Goal: Information Seeking & Learning: Learn about a topic

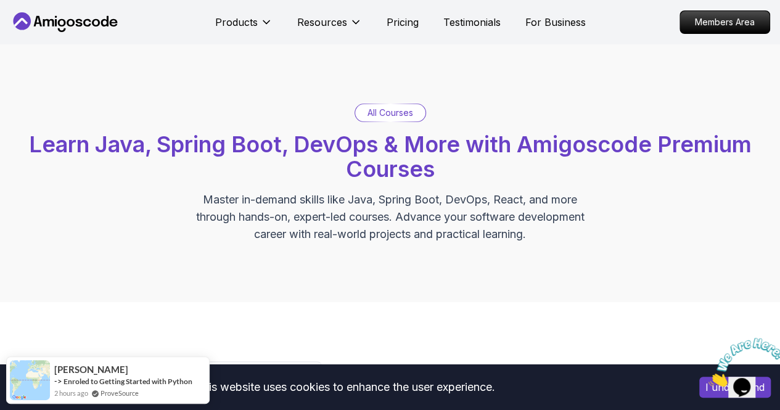
click at [383, 107] on p "All Courses" at bounding box center [390, 113] width 46 height 12
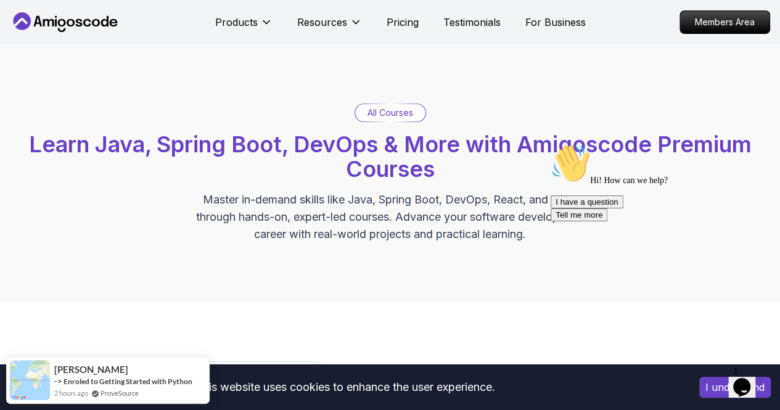
click at [388, 122] on div "All Courses Learn Java, Spring Boot, DevOps & More with Amigoscode Premium Cour…" at bounding box center [390, 173] width 768 height 139
click at [390, 118] on p "All Courses" at bounding box center [390, 113] width 46 height 12
drag, startPoint x: 395, startPoint y: 121, endPoint x: 321, endPoint y: 49, distance: 104.2
click at [321, 49] on div "All Courses Learn Java, Spring Boot, DevOps & More with Amigoscode Premium Cour…" at bounding box center [390, 173] width 780 height 258
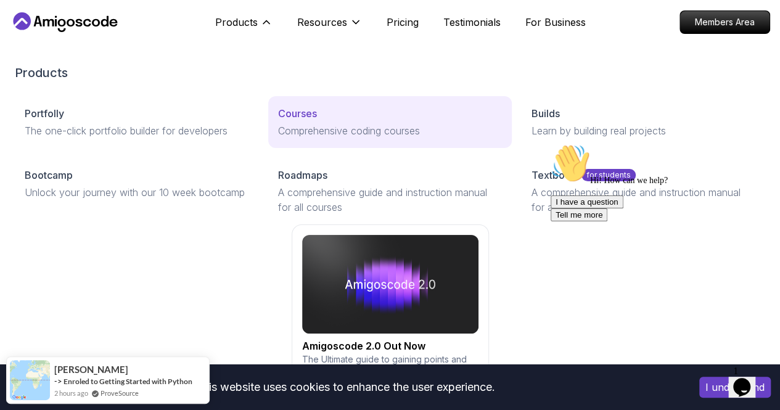
click at [278, 121] on p "Courses" at bounding box center [297, 113] width 39 height 15
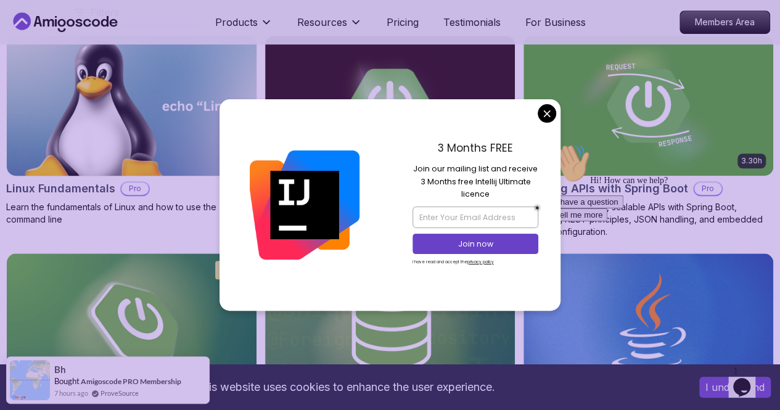
scroll to position [396, 0]
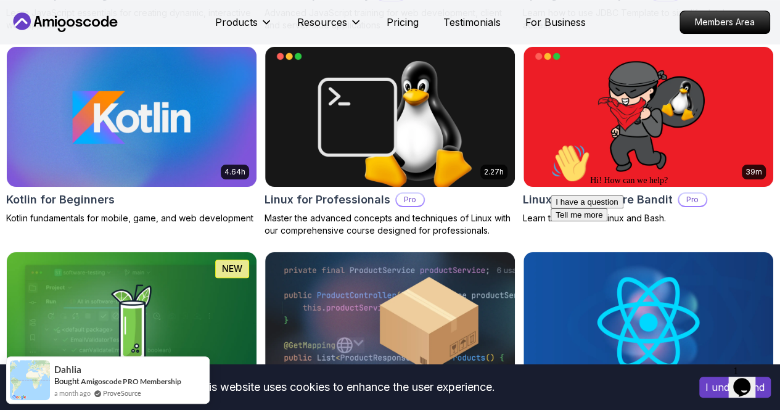
scroll to position [2699, 0]
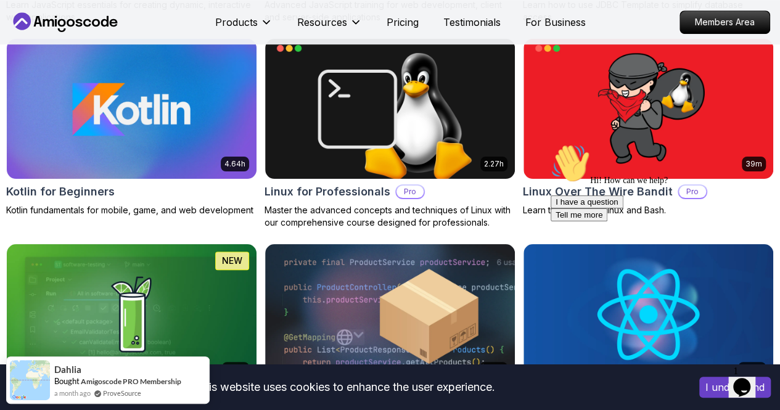
click at [0, 0] on p "Front End" at bounding box center [0, 0] width 0 height 0
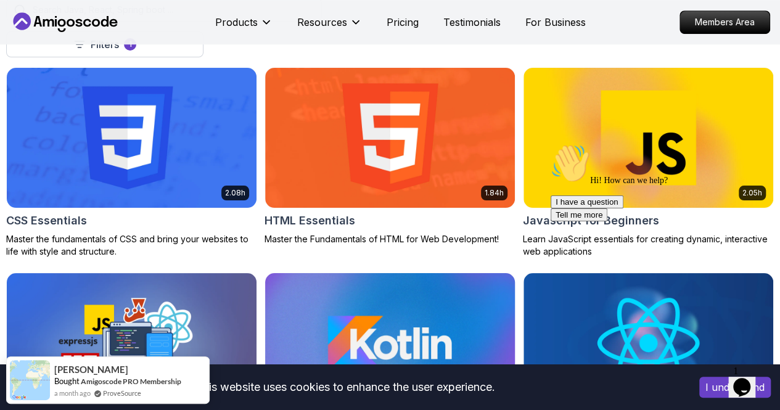
scroll to position [362, 0]
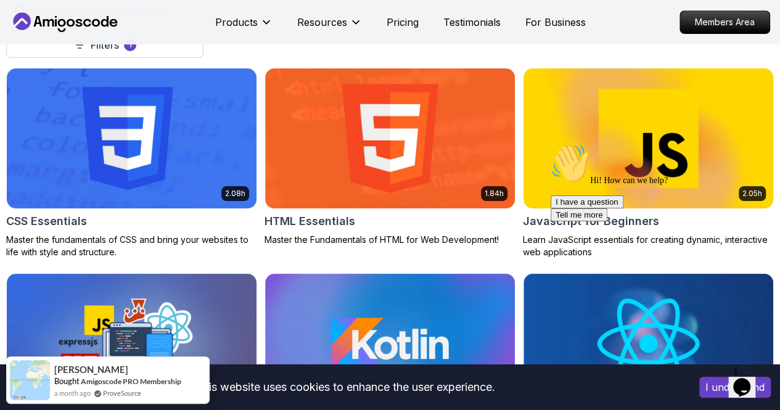
click at [668, 112] on img at bounding box center [648, 138] width 262 height 147
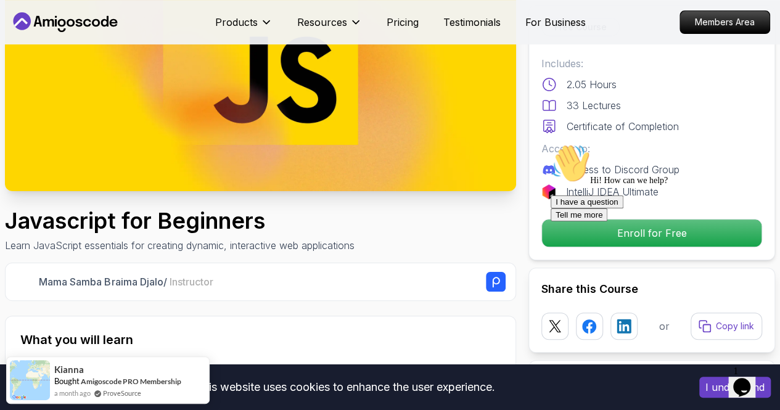
scroll to position [171, 0]
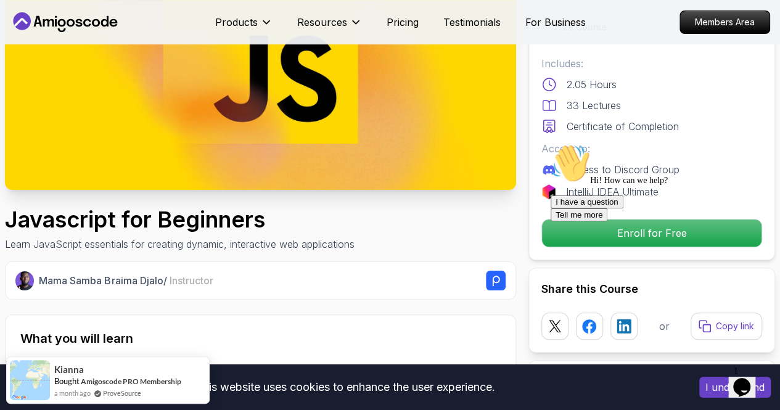
click at [599, 144] on div at bounding box center [662, 144] width 222 height 0
click at [551, 144] on icon "Chat attention grabber" at bounding box center [551, 144] width 0 height 0
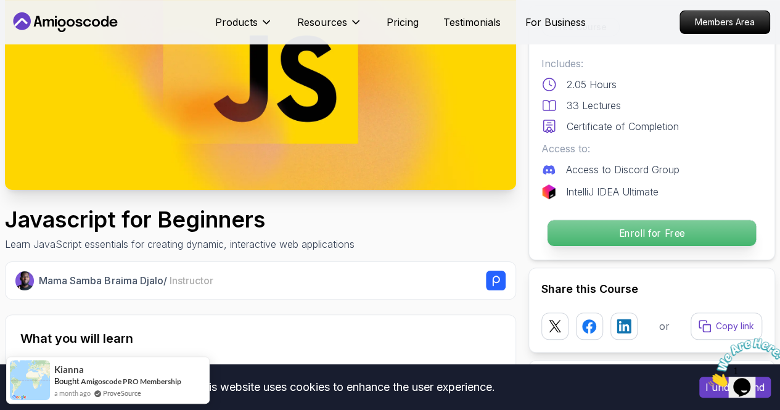
click at [603, 241] on p "Enroll for Free" at bounding box center [651, 233] width 208 height 26
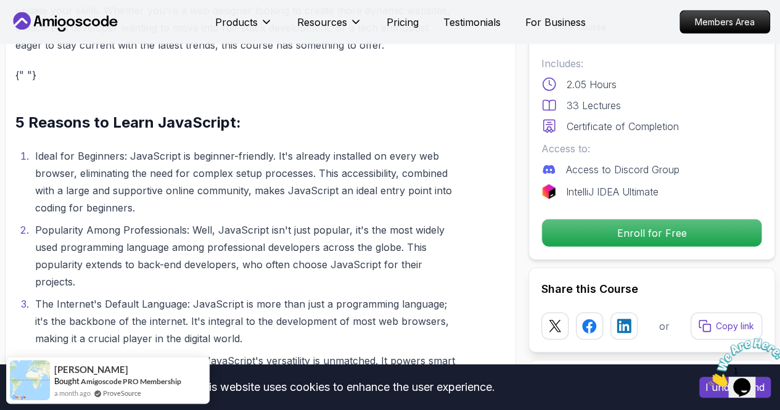
scroll to position [1264, 0]
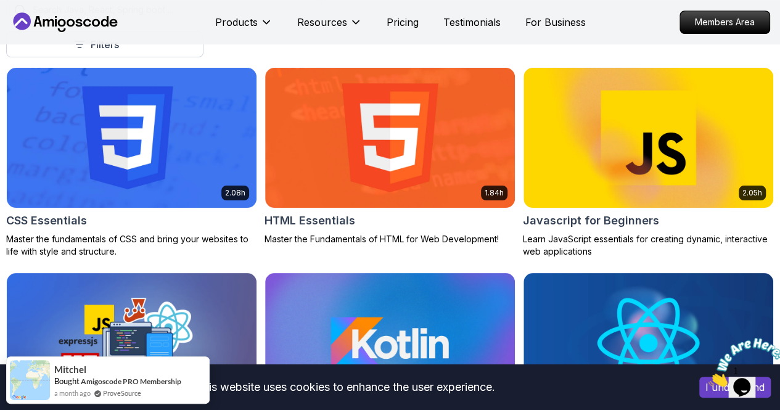
scroll to position [362, 0]
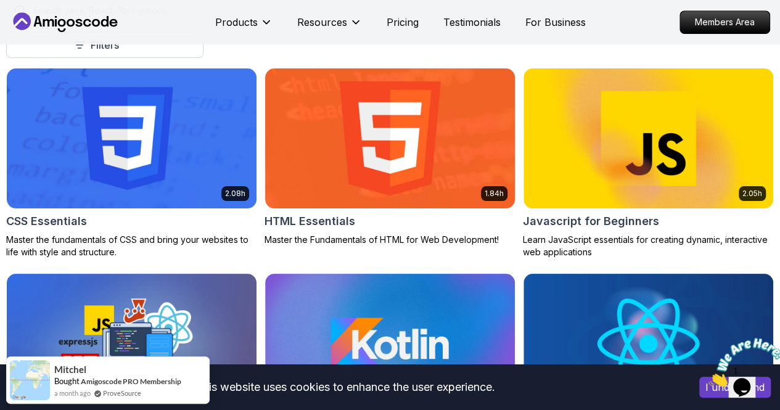
click at [444, 101] on img at bounding box center [390, 138] width 262 height 147
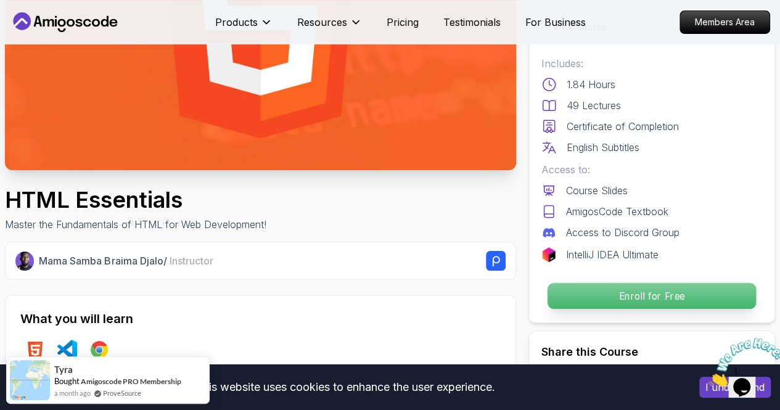
click at [640, 287] on p "Enroll for Free" at bounding box center [651, 296] width 208 height 26
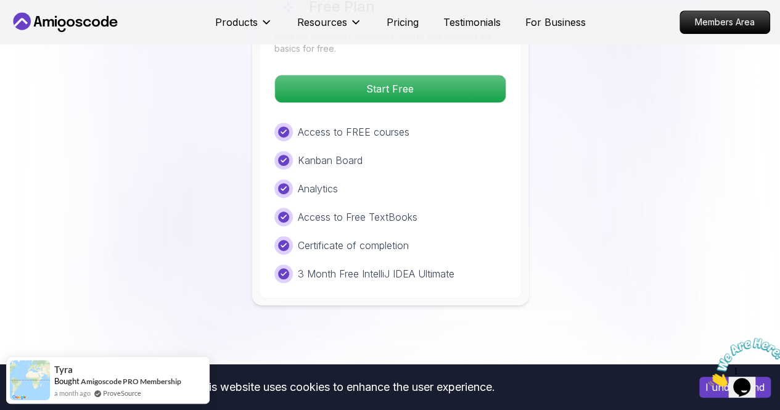
scroll to position [2627, 0]
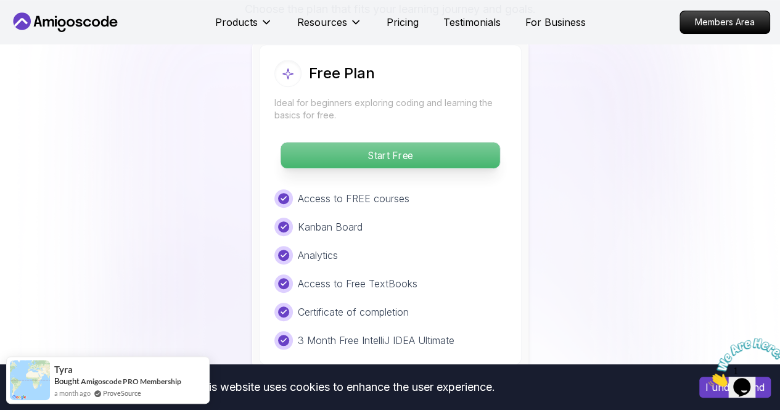
click at [369, 160] on p "Start Free" at bounding box center [389, 155] width 219 height 26
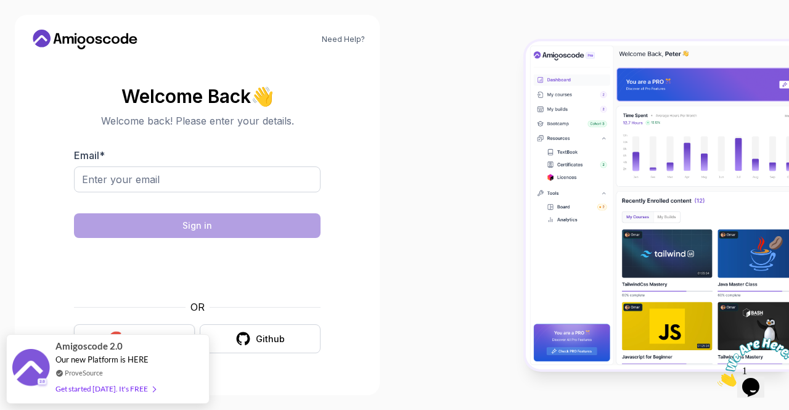
click at [118, 325] on button "Google" at bounding box center [134, 338] width 121 height 29
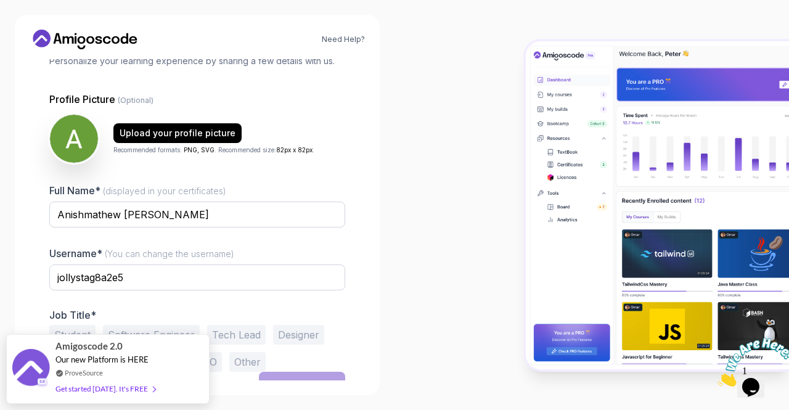
scroll to position [103, 0]
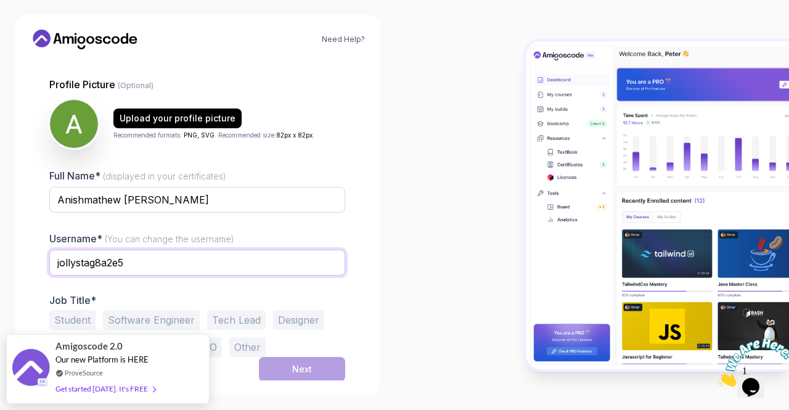
click at [155, 262] on input "jollystag8a2e5" at bounding box center [197, 263] width 296 height 26
type input "j"
type input "anish22"
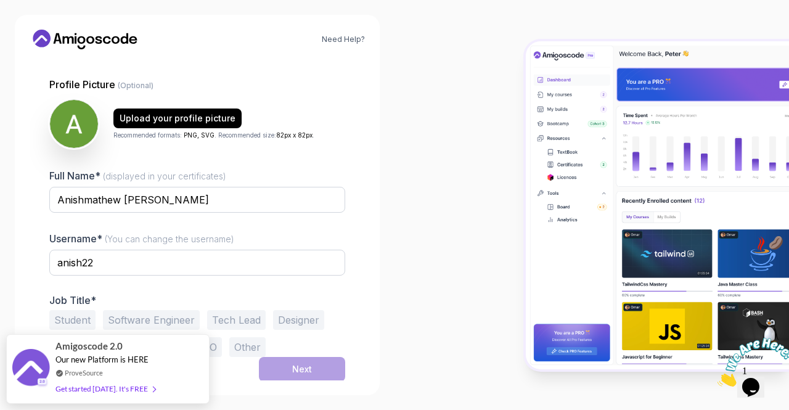
click at [312, 348] on div "Student Software Engineer Tech Lead Designer Product Manager Founder/CEO Other" at bounding box center [197, 333] width 296 height 47
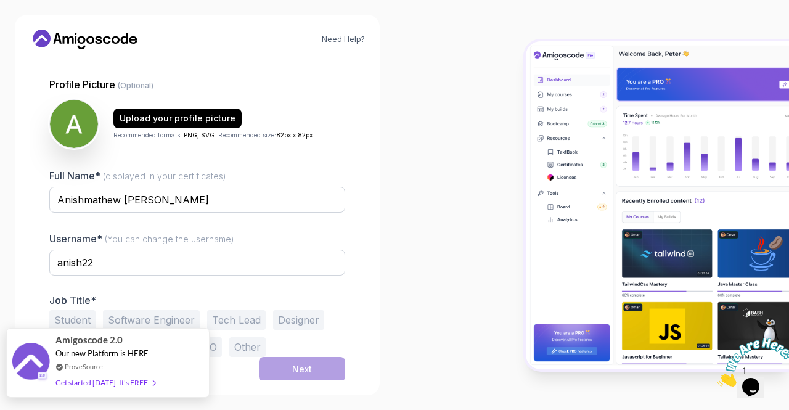
click at [139, 387] on div "Get started today. It's FREE" at bounding box center [105, 382] width 100 height 14
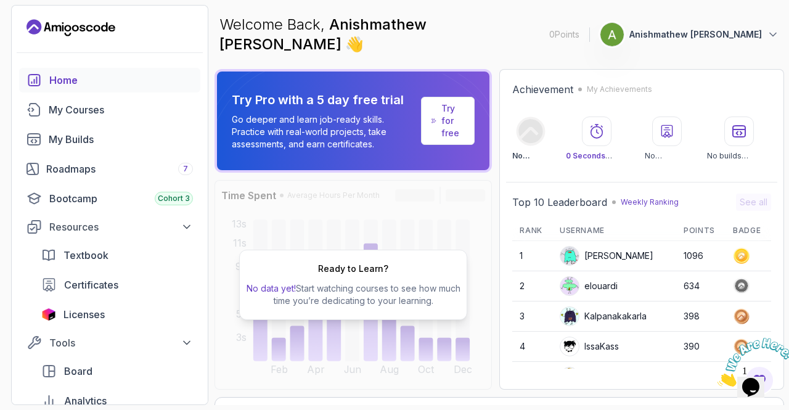
click at [566, 247] on img at bounding box center [569, 256] width 18 height 18
click at [739, 252] on icon at bounding box center [742, 255] width 7 height 7
click at [368, 33] on span "👋" at bounding box center [355, 44] width 25 height 26
click at [365, 34] on span "👋" at bounding box center [355, 44] width 20 height 21
click at [750, 28] on p "Anishmathew chacko" at bounding box center [695, 34] width 133 height 12
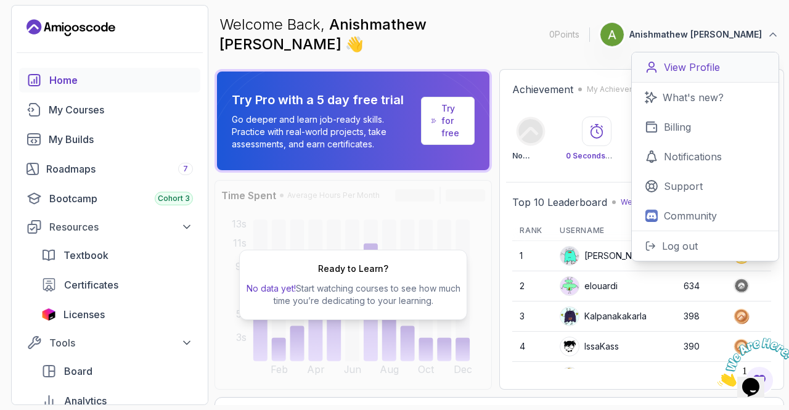
click at [689, 70] on link "View Profile" at bounding box center [705, 67] width 147 height 30
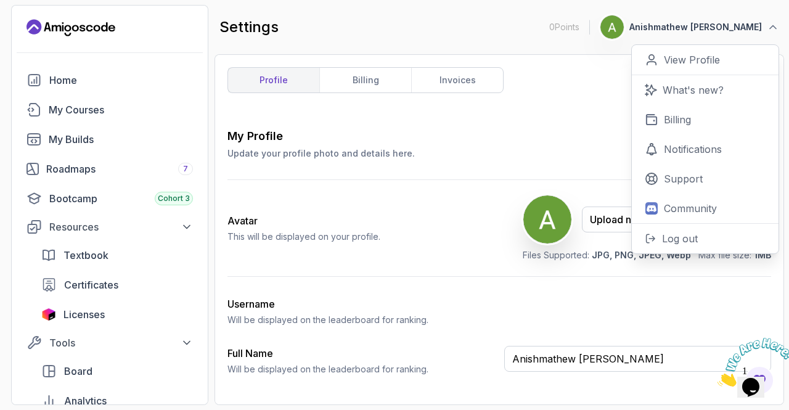
click at [530, 242] on div "Upload new Picture Delete" at bounding box center [647, 219] width 248 height 49
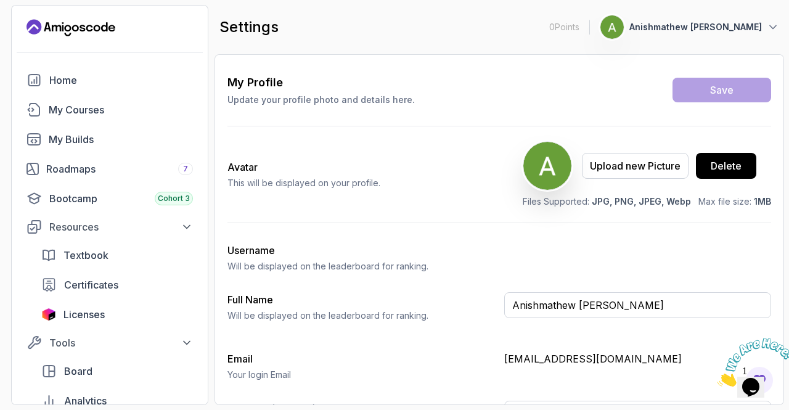
scroll to position [55, 0]
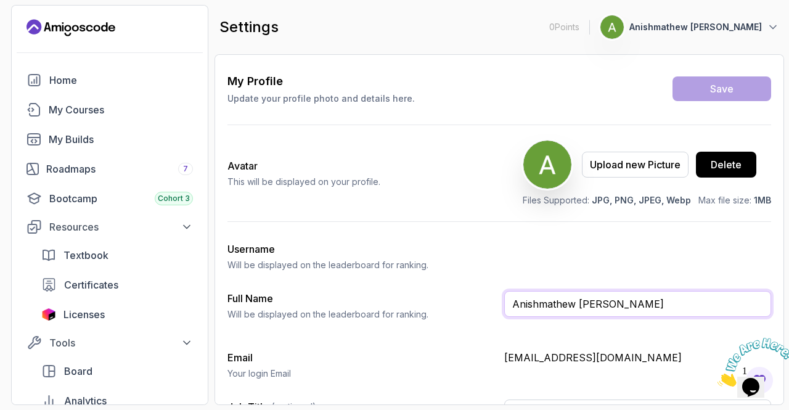
drag, startPoint x: 625, startPoint y: 294, endPoint x: 451, endPoint y: 327, distance: 176.9
click at [451, 327] on div "Full Name Will be displayed on the leaderboard for ranking. Anishmathew chacko" at bounding box center [499, 310] width 544 height 39
type input "[PERSON_NAME]"
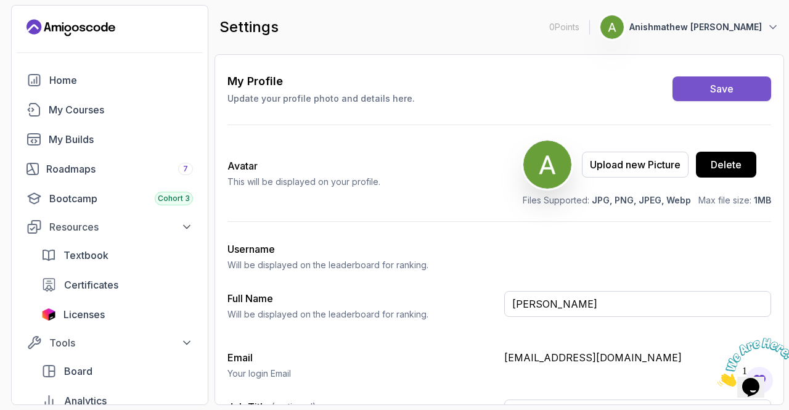
click at [730, 80] on button "Save" at bounding box center [722, 88] width 99 height 25
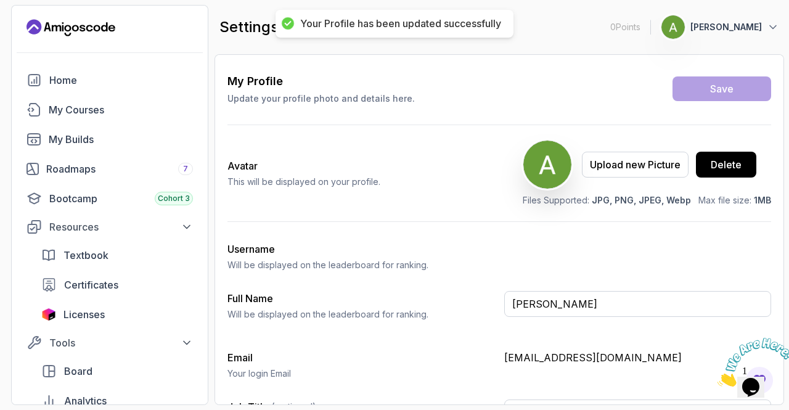
scroll to position [87, 0]
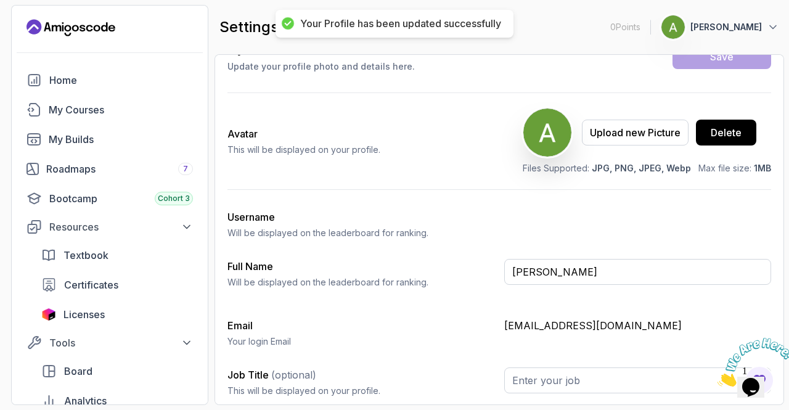
click at [612, 330] on p "chackoanishmathew@gmail.com" at bounding box center [637, 325] width 267 height 15
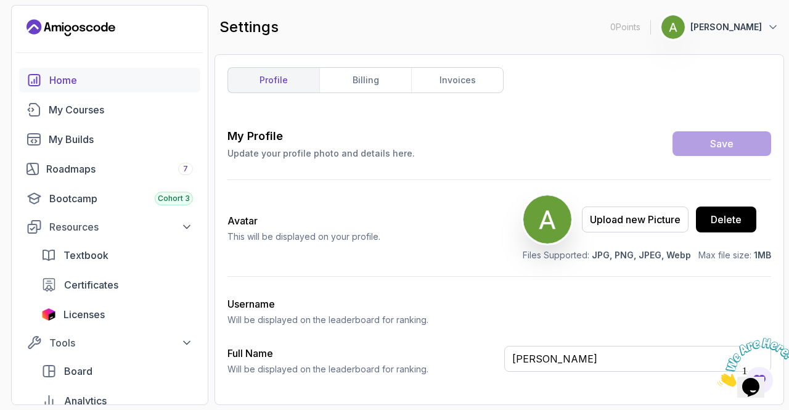
click at [89, 75] on div "Home" at bounding box center [121, 80] width 144 height 15
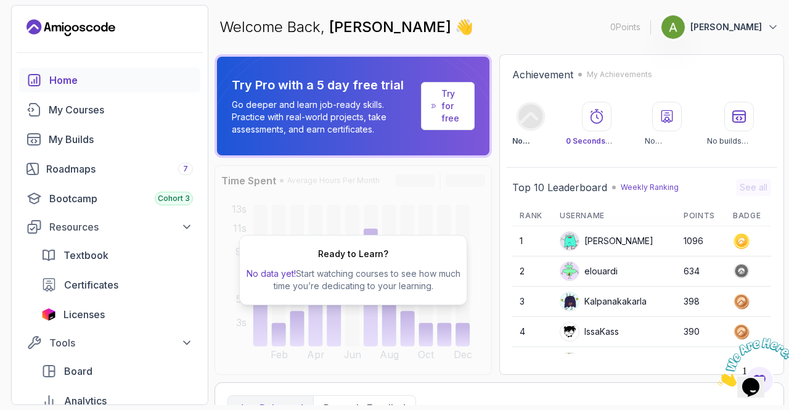
click at [581, 242] on div "Stanislaw" at bounding box center [607, 241] width 94 height 20
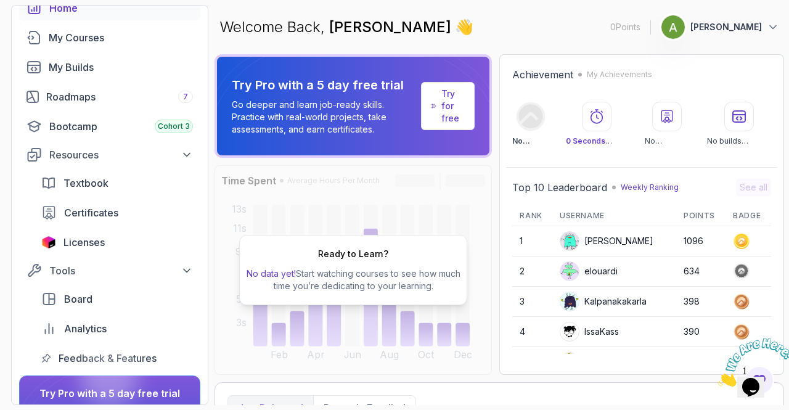
click at [576, 242] on img at bounding box center [569, 241] width 18 height 18
click at [597, 239] on div "Stanislaw" at bounding box center [607, 241] width 94 height 20
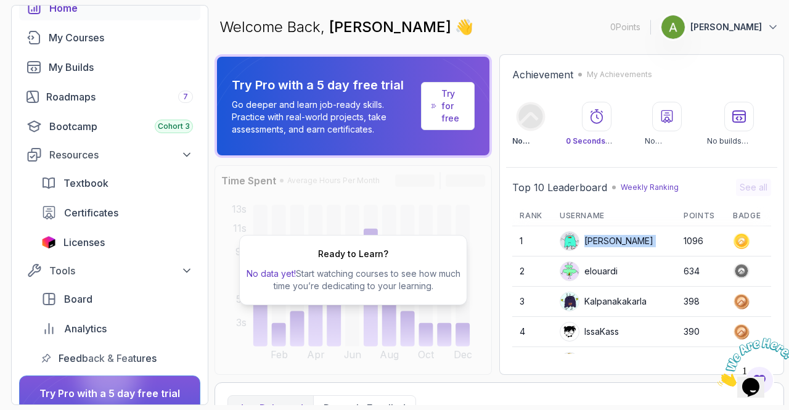
click at [597, 239] on div "Stanislaw" at bounding box center [607, 241] width 94 height 20
click at [739, 241] on icon at bounding box center [742, 240] width 7 height 7
click at [596, 233] on div "Stanislaw" at bounding box center [607, 241] width 94 height 20
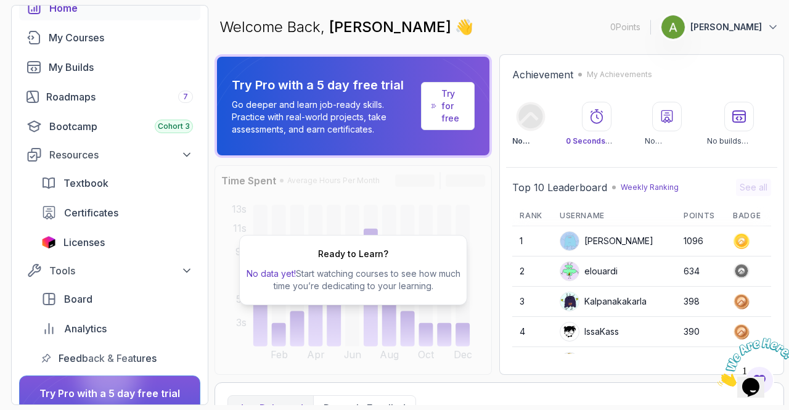
click at [596, 233] on div "Stanislaw" at bounding box center [607, 241] width 94 height 20
click at [341, 250] on h2 "Ready to Learn?" at bounding box center [353, 254] width 70 height 12
click at [444, 102] on p "Try for free" at bounding box center [452, 106] width 23 height 37
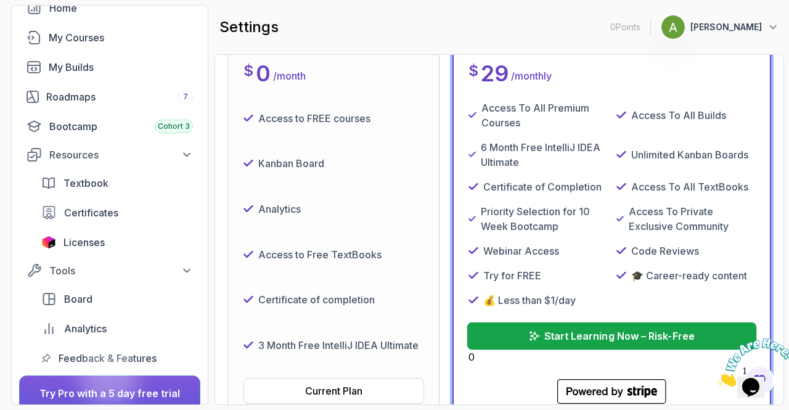
scroll to position [215, 0]
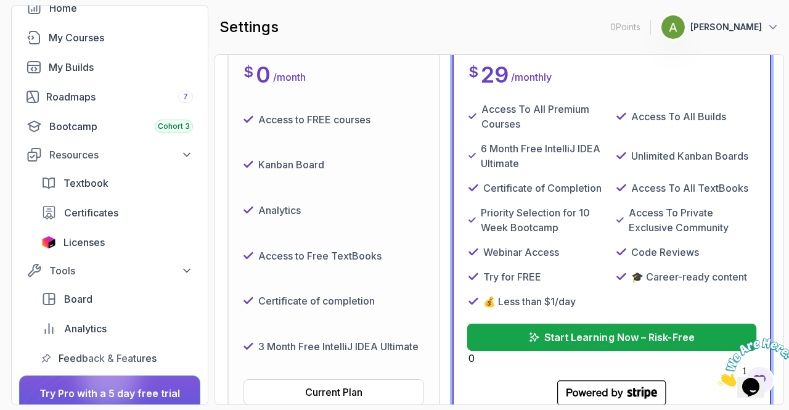
click at [573, 342] on p "Start Learning Now – Risk-Free" at bounding box center [619, 337] width 150 height 15
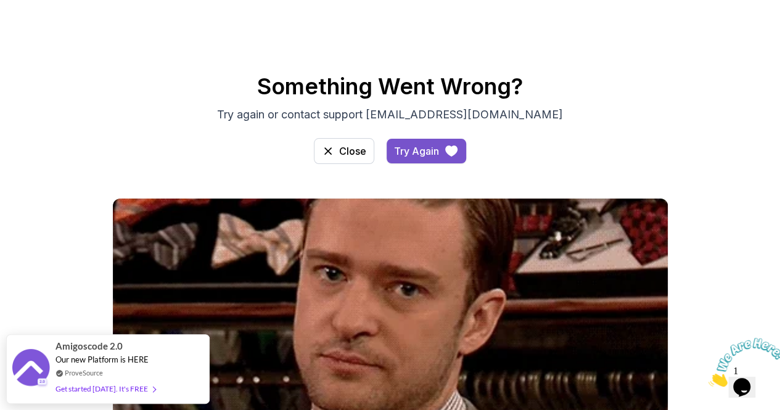
click at [407, 154] on div "Try Again" at bounding box center [416, 151] width 45 height 15
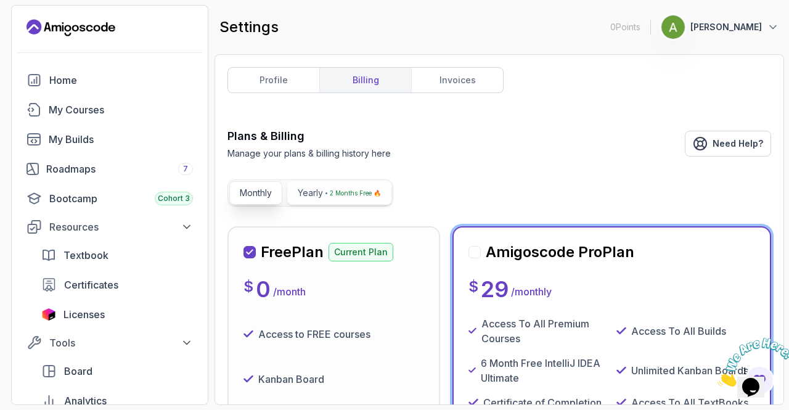
click at [342, 194] on p "2 Months Free 🔥" at bounding box center [355, 193] width 51 height 12
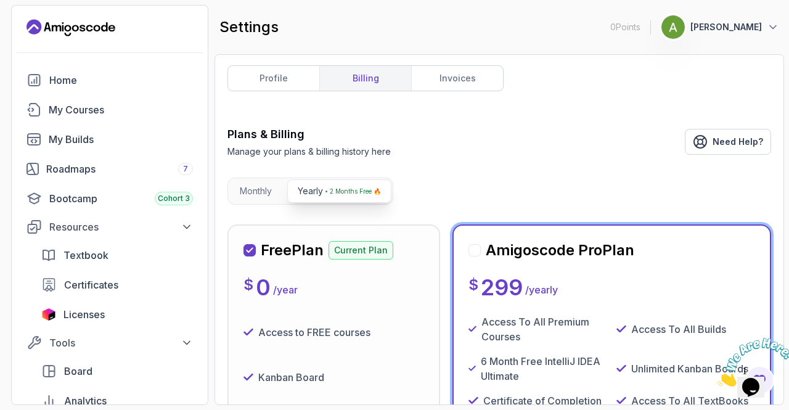
scroll to position [1, 0]
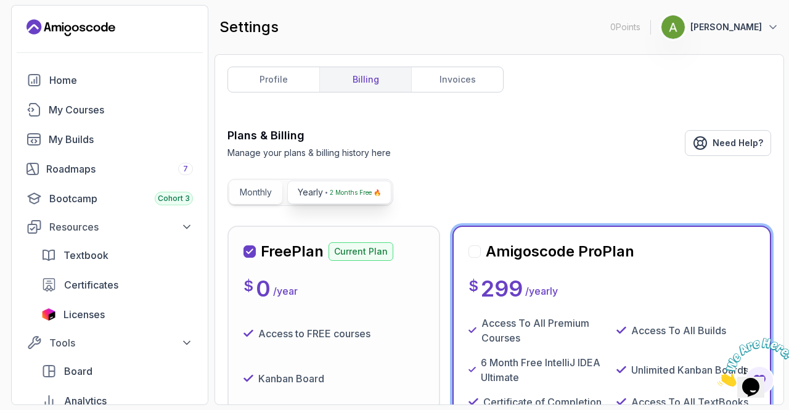
click at [258, 187] on p "Monthly" at bounding box center [256, 192] width 32 height 12
click at [92, 127] on link "My Builds" at bounding box center [109, 139] width 181 height 25
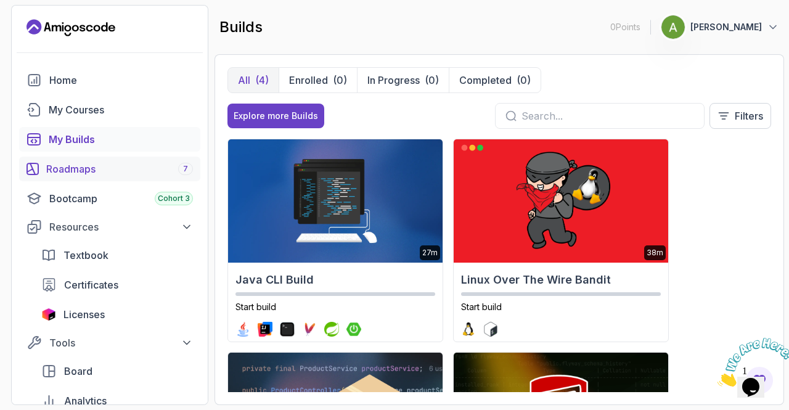
click at [136, 174] on div "Roadmaps 7" at bounding box center [119, 169] width 147 height 15
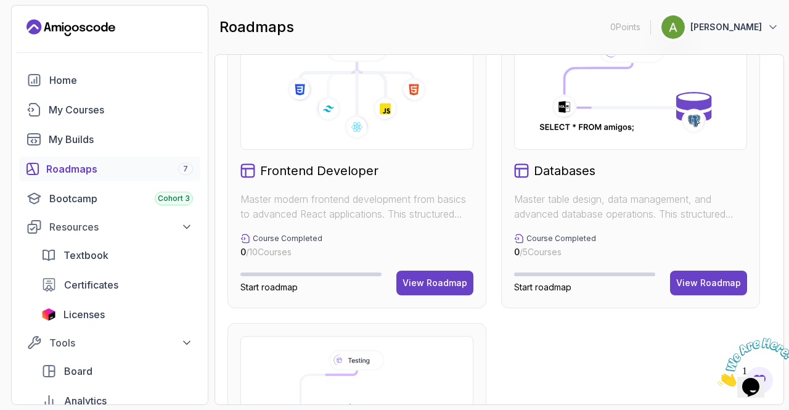
scroll to position [673, 0]
click at [418, 274] on button "View Roadmap" at bounding box center [434, 282] width 77 height 25
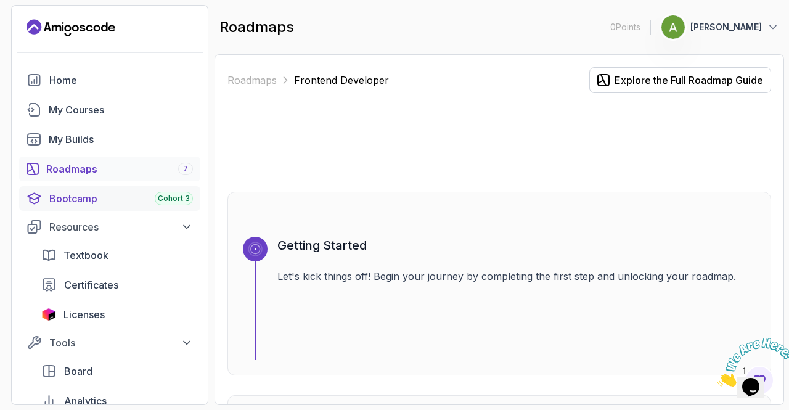
click at [101, 204] on div "Bootcamp Cohort 3" at bounding box center [121, 198] width 144 height 15
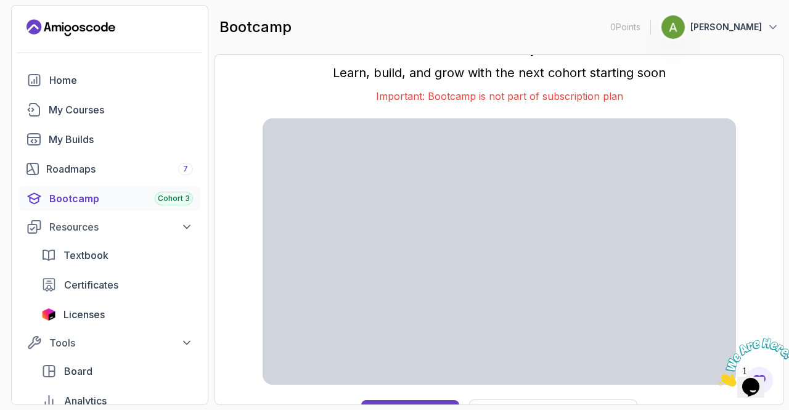
scroll to position [20, 0]
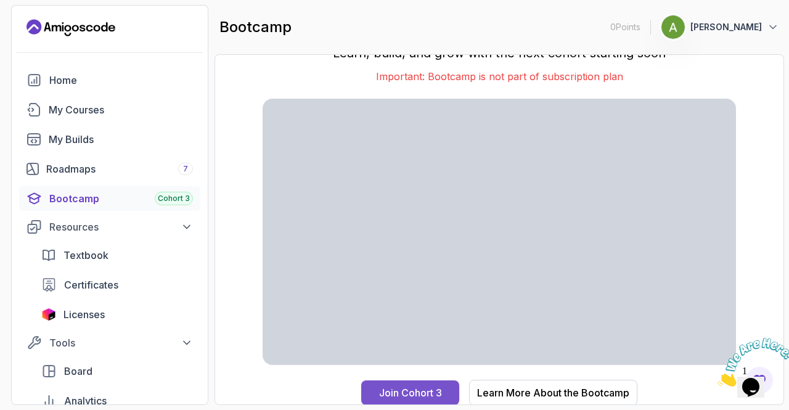
click at [439, 388] on div "Join Cohort 3" at bounding box center [410, 392] width 63 height 15
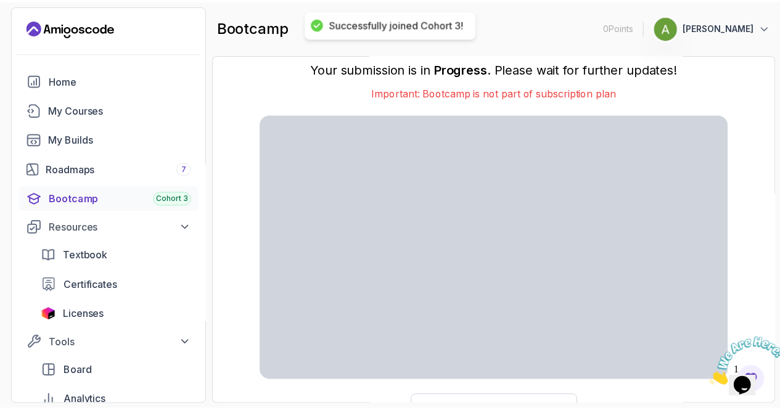
scroll to position [36, 0]
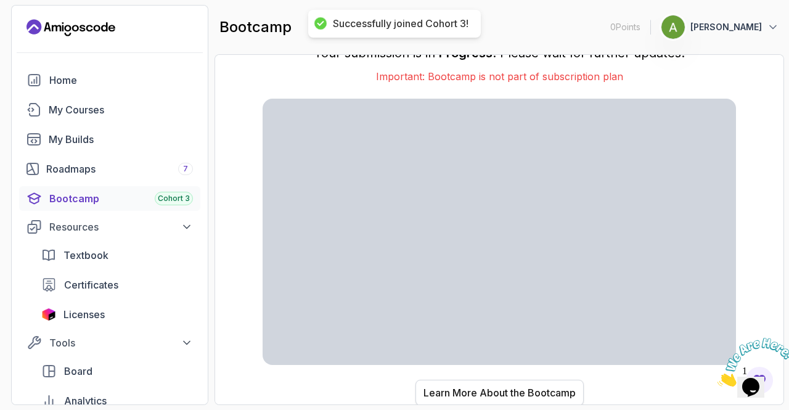
click at [472, 386] on div "Learn More About the Bootcamp" at bounding box center [500, 392] width 152 height 15
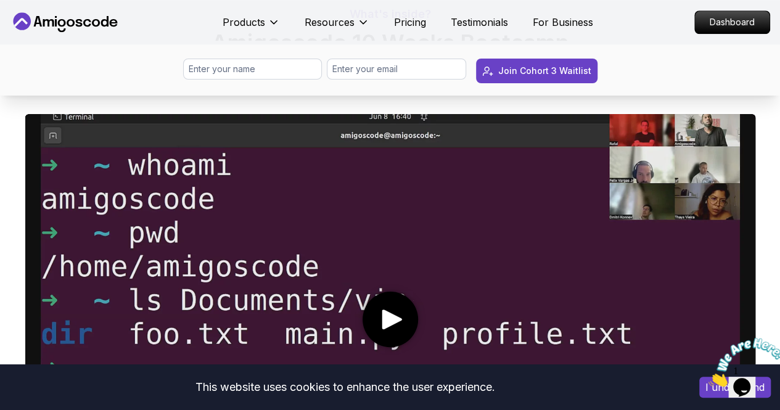
scroll to position [520, 0]
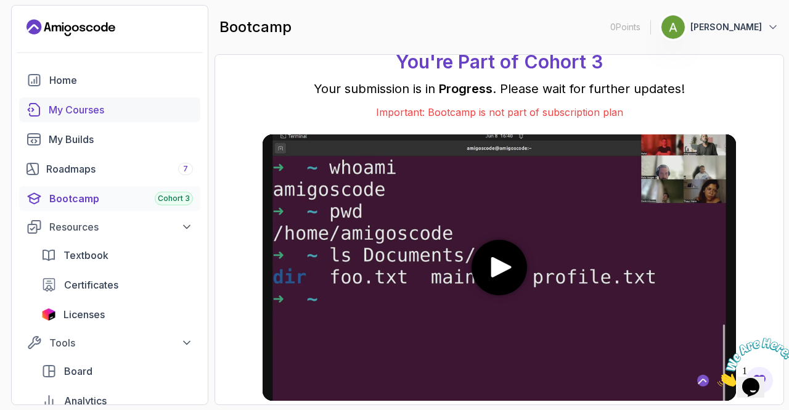
click at [81, 101] on link "My Courses" at bounding box center [109, 109] width 181 height 25
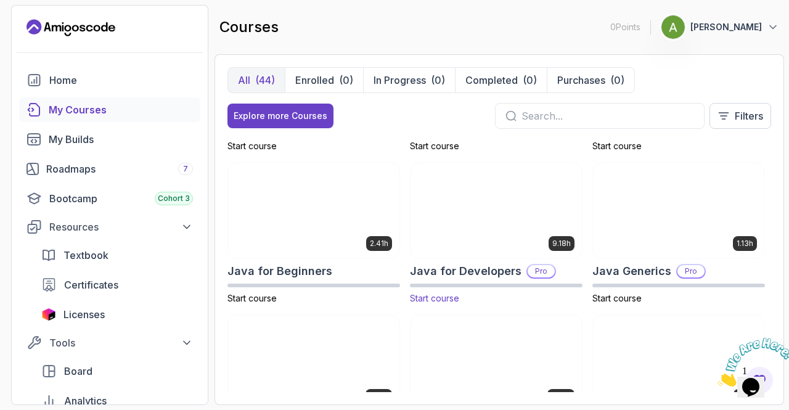
scroll to position [781, 0]
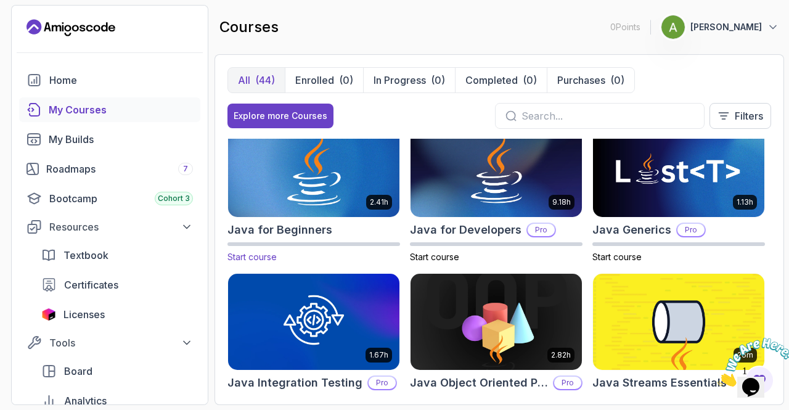
click at [309, 172] on img at bounding box center [314, 169] width 180 height 100
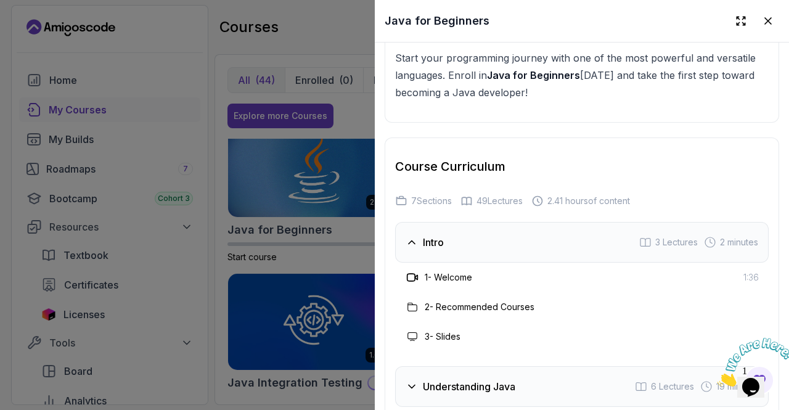
scroll to position [2210, 0]
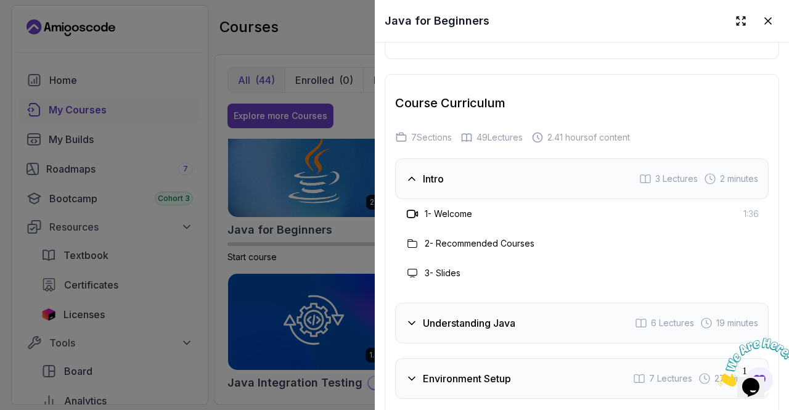
click at [454, 316] on h3 "Understanding Java" at bounding box center [469, 323] width 92 height 15
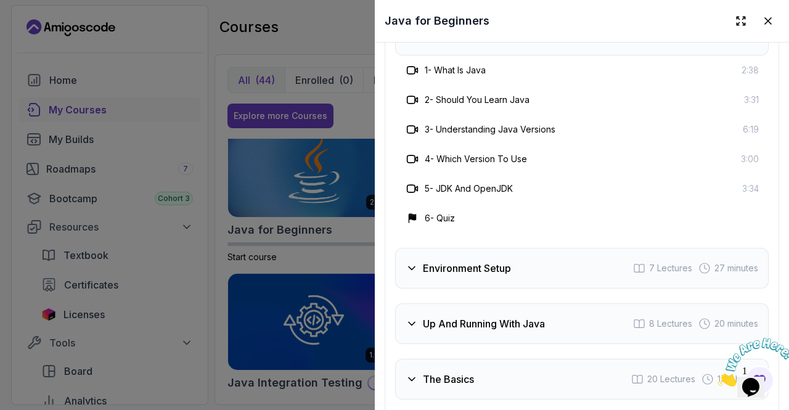
scroll to position [2412, 0]
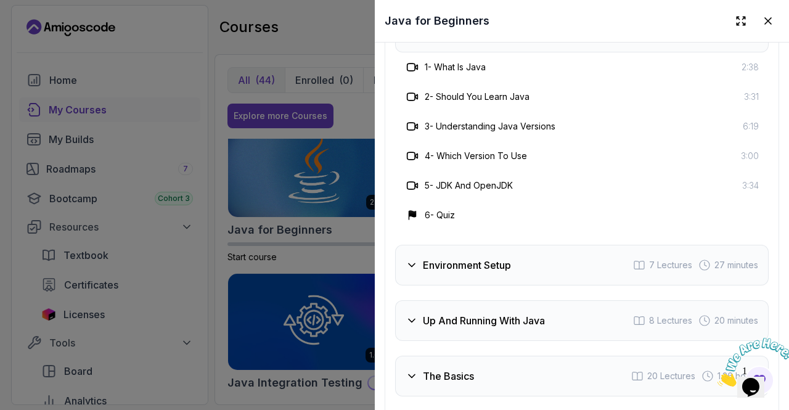
click at [433, 258] on h3 "Environment Setup" at bounding box center [467, 265] width 88 height 15
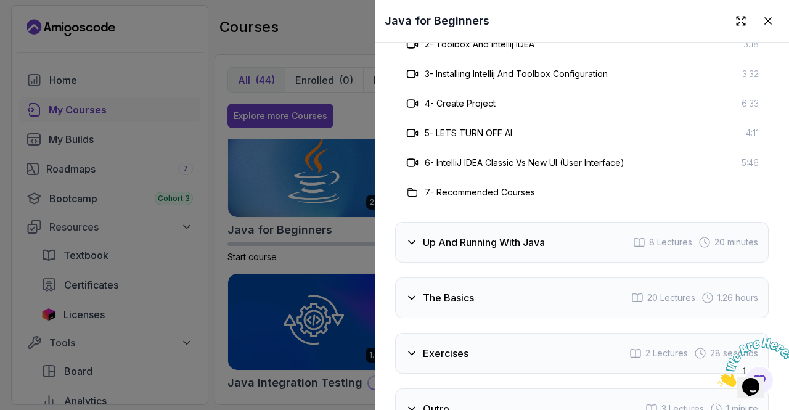
scroll to position [2528, 0]
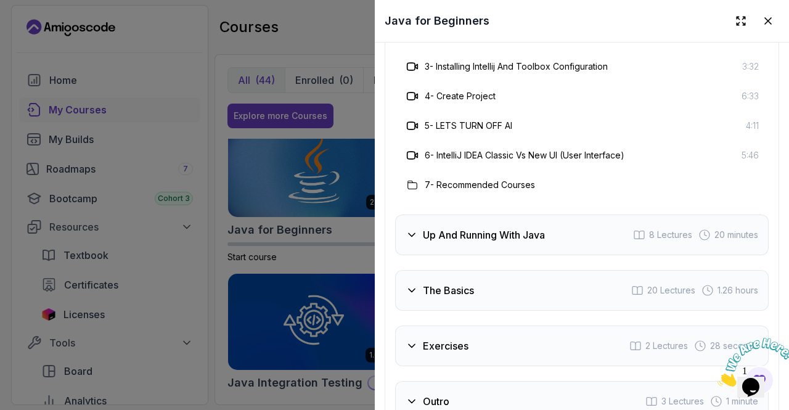
click at [437, 217] on div "Up And Running With Java 8 Lectures 20 minutes" at bounding box center [582, 235] width 374 height 41
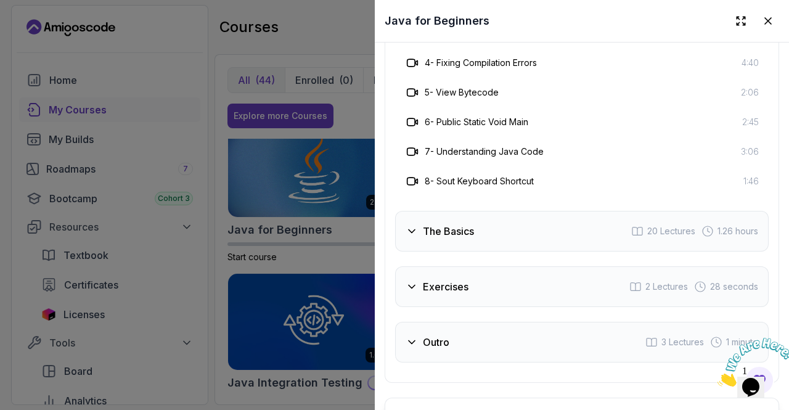
scroll to position [2622, 0]
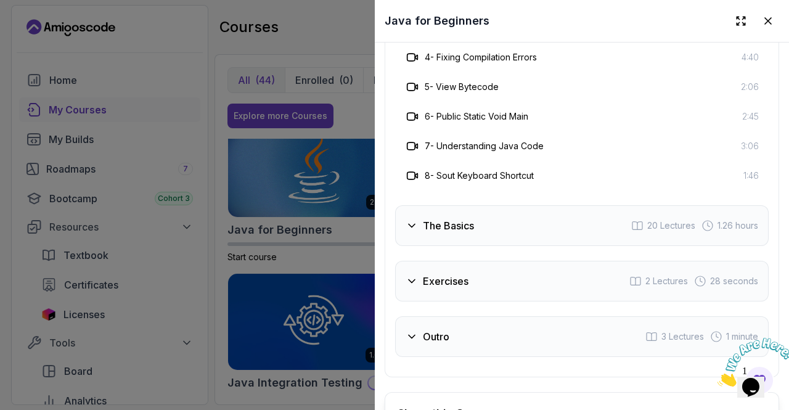
click at [437, 218] on h3 "The Basics" at bounding box center [448, 225] width 51 height 15
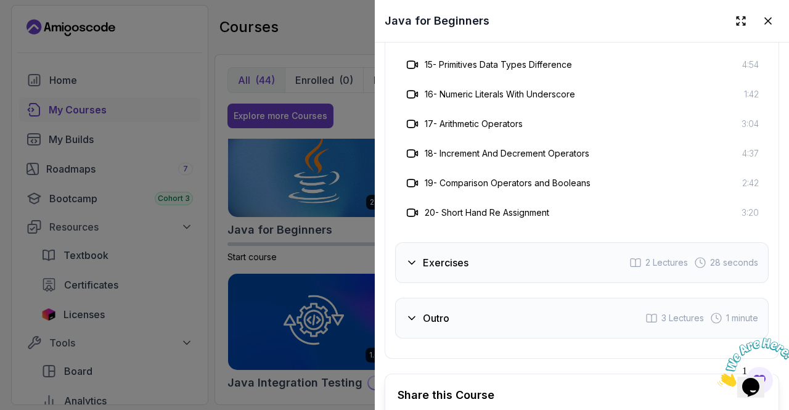
click at [433, 255] on h3 "Exercises" at bounding box center [446, 262] width 46 height 15
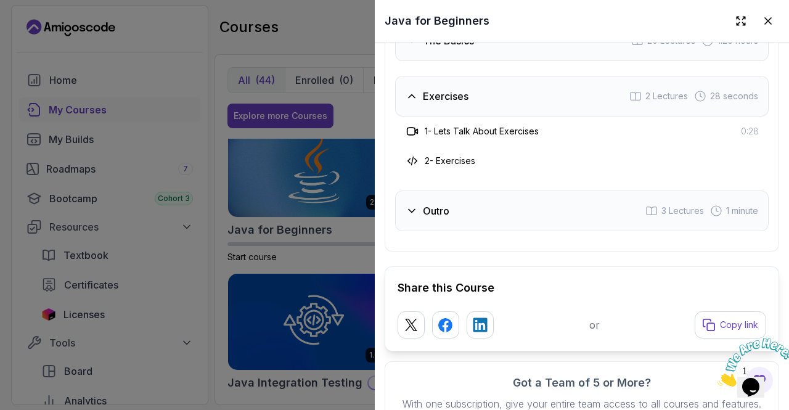
scroll to position [2465, 0]
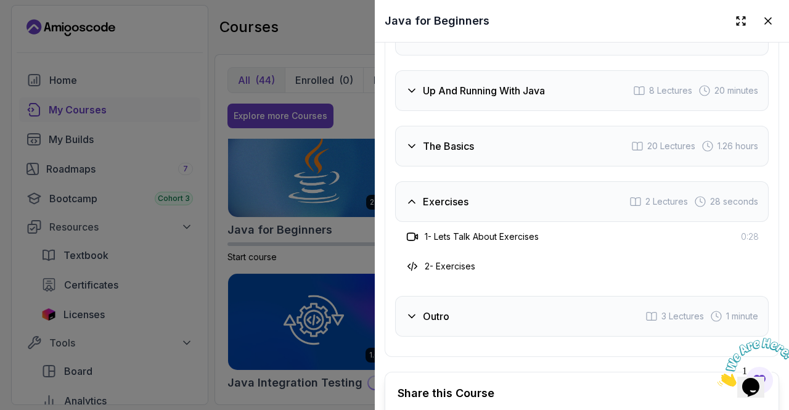
click at [439, 309] on h3 "Outro" at bounding box center [436, 316] width 27 height 15
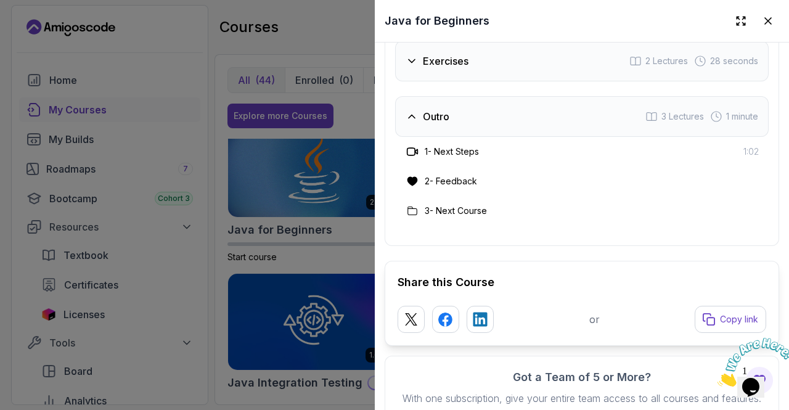
scroll to position [2606, 0]
click at [762, 18] on icon at bounding box center [768, 21] width 12 height 12
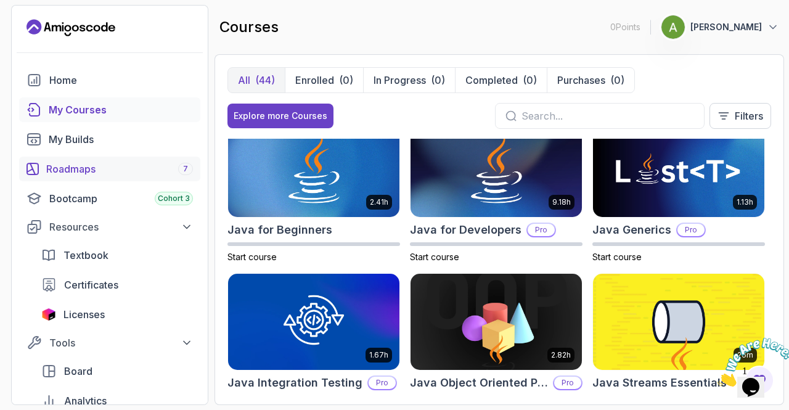
click at [55, 175] on div "Roadmaps 7" at bounding box center [119, 169] width 147 height 15
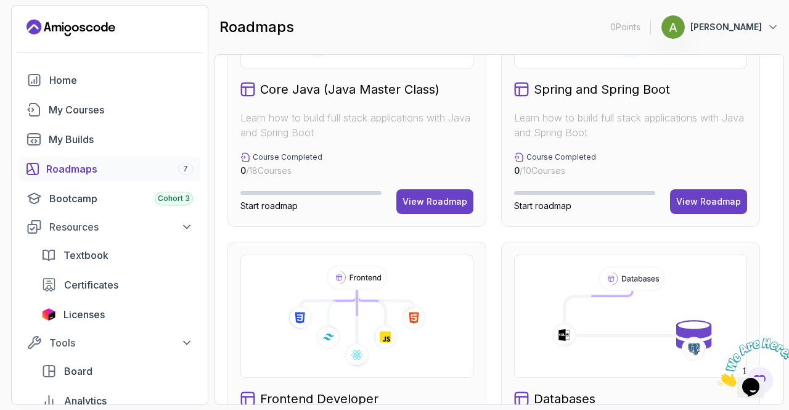
scroll to position [355, 0]
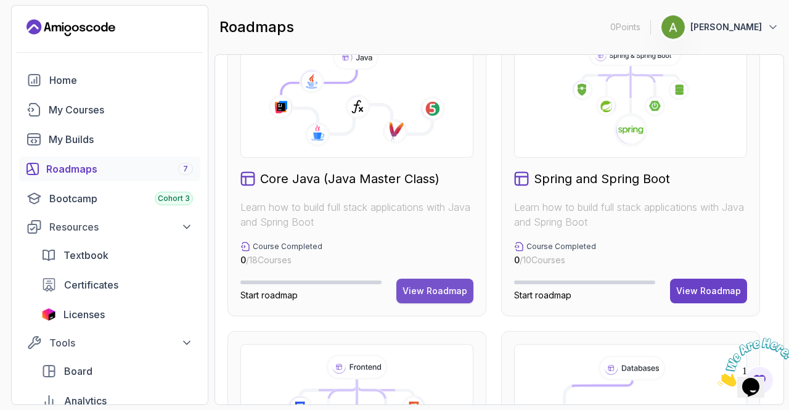
click at [423, 291] on div "View Roadmap" at bounding box center [435, 291] width 65 height 12
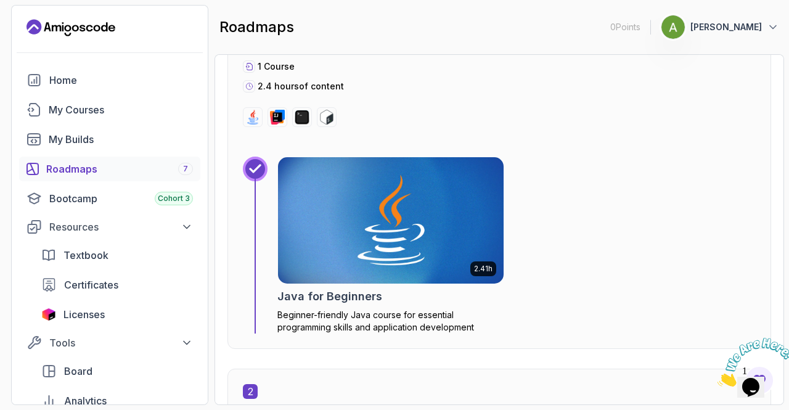
scroll to position [417, 0]
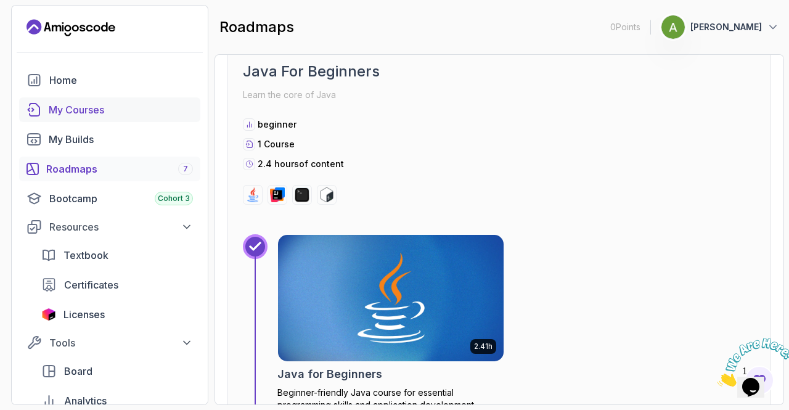
click at [92, 105] on div "My Courses" at bounding box center [121, 109] width 144 height 15
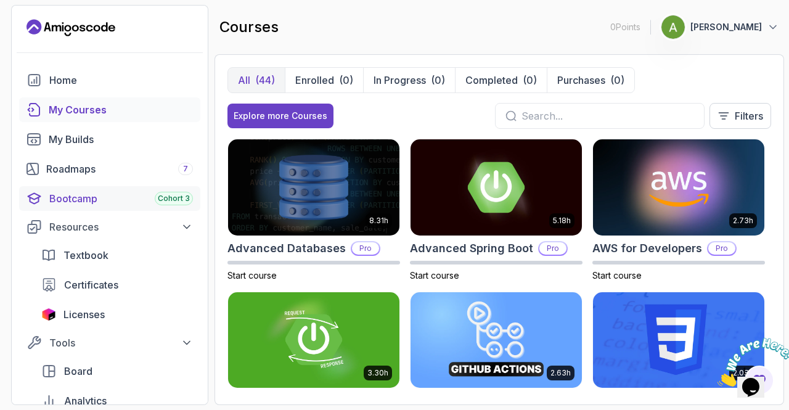
click at [92, 199] on div "Bootcamp Cohort 3" at bounding box center [121, 198] width 144 height 15
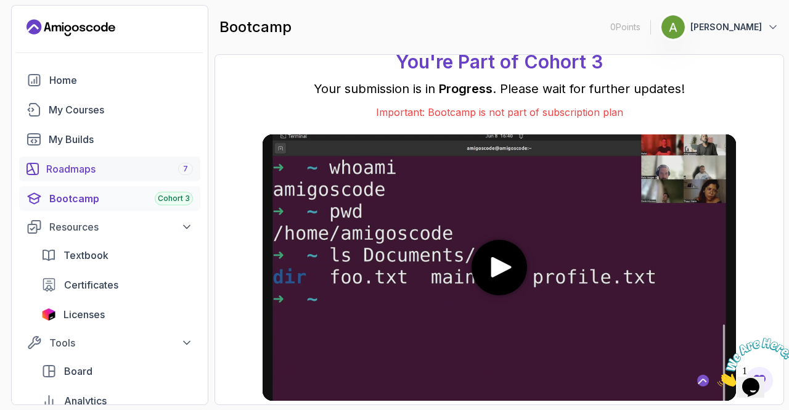
click at [65, 177] on link "Roadmaps 7" at bounding box center [109, 169] width 181 height 25
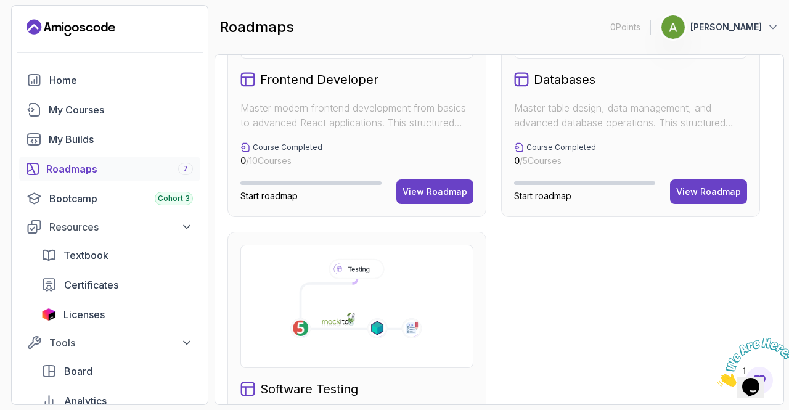
scroll to position [774, 0]
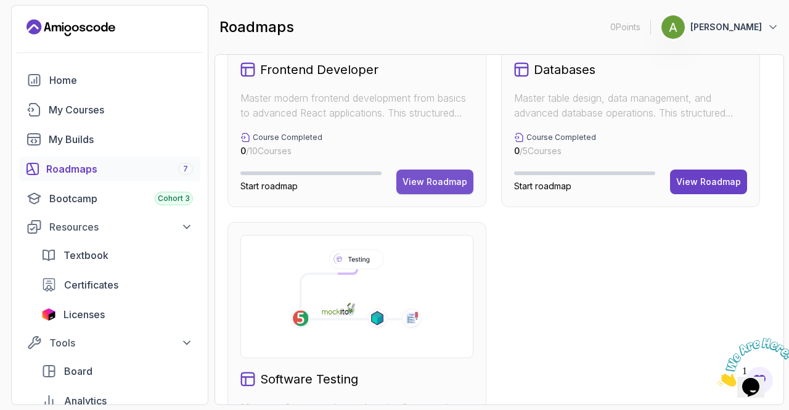
click at [436, 176] on div "View Roadmap" at bounding box center [435, 182] width 65 height 12
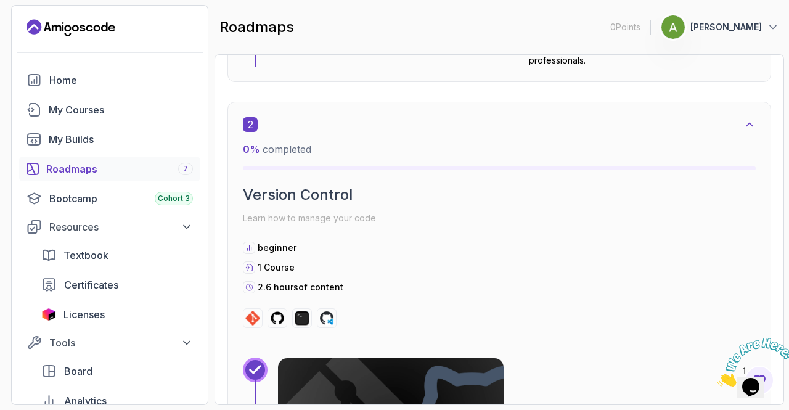
scroll to position [12, 0]
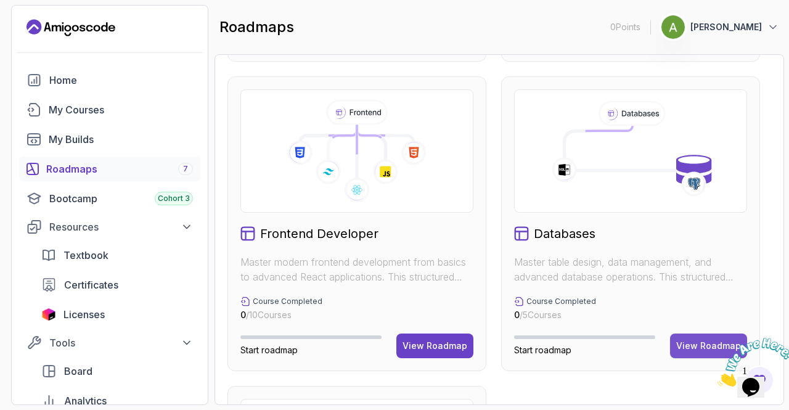
scroll to position [610, 0]
click at [711, 330] on div "Databases Master table design, data management, and advanced database operation…" at bounding box center [630, 223] width 259 height 295
click at [700, 355] on button "View Roadmap" at bounding box center [708, 345] width 77 height 25
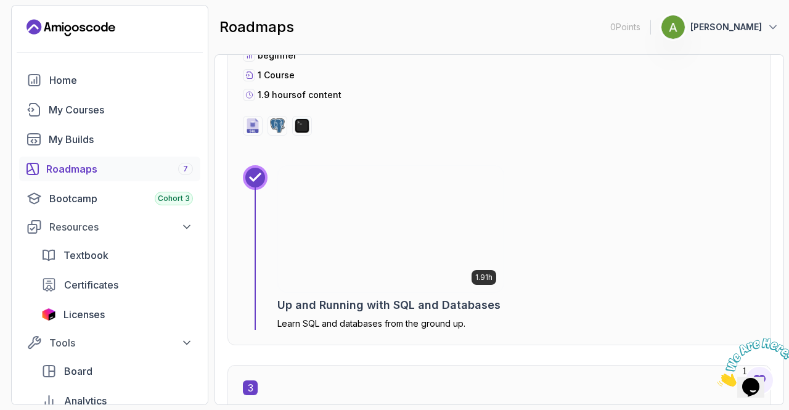
scroll to position [957, 0]
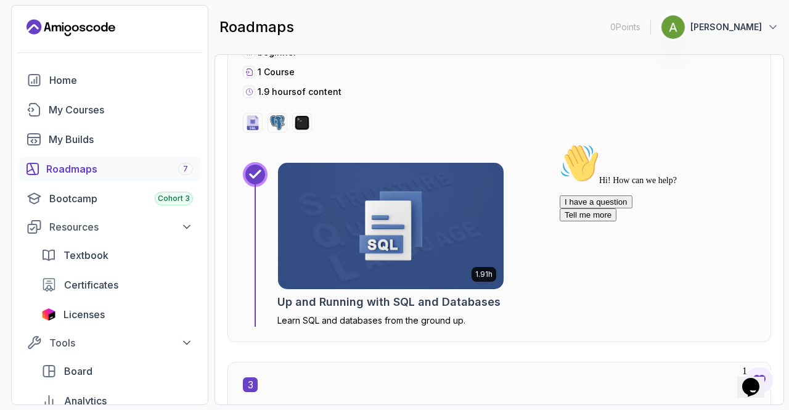
click at [522, 58] on div "beginner 1 Course 1.9 hours of content" at bounding box center [499, 72] width 513 height 52
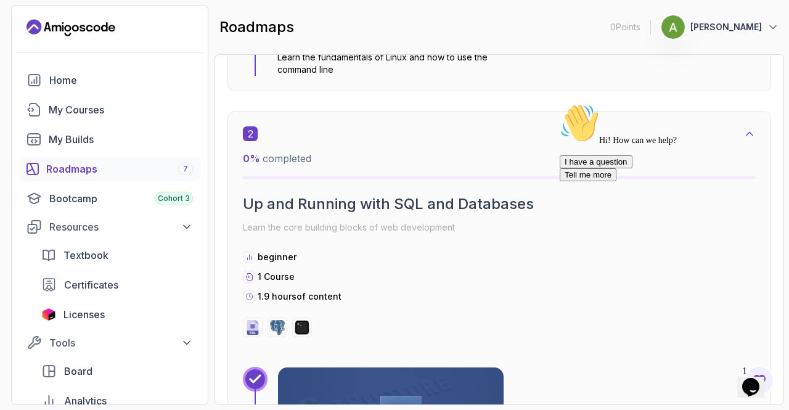
scroll to position [753, 0]
